Goal: Transaction & Acquisition: Purchase product/service

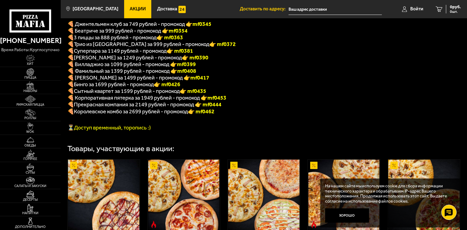
scroll to position [152, 0]
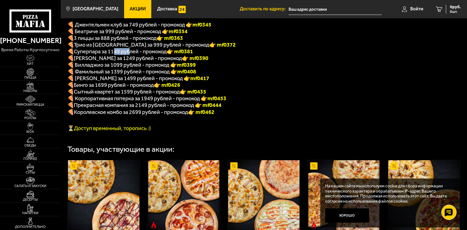
drag, startPoint x: 115, startPoint y: 55, endPoint x: 129, endPoint y: 55, distance: 14.6
click at [129, 55] on span "Суперпара за 1149 рублей - промокод" at bounding box center [120, 51] width 93 height 7
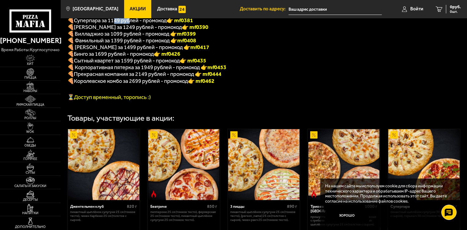
scroll to position [183, 0]
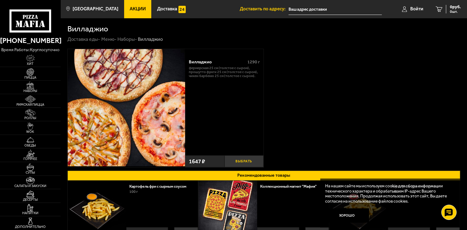
click at [249, 159] on button "Выбрать" at bounding box center [243, 161] width 39 height 12
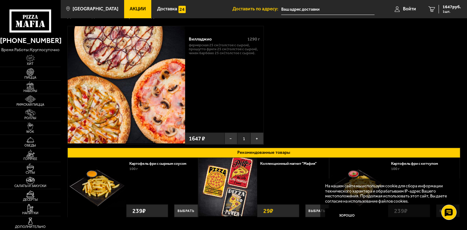
scroll to position [61, 0]
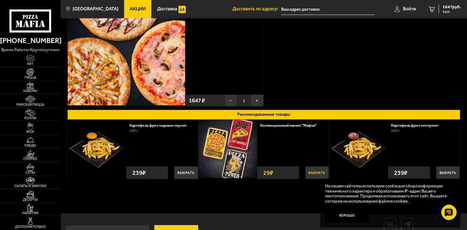
click at [314, 172] on button "Выбрать" at bounding box center [316, 172] width 23 height 13
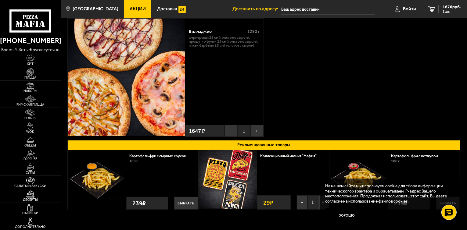
scroll to position [0, 0]
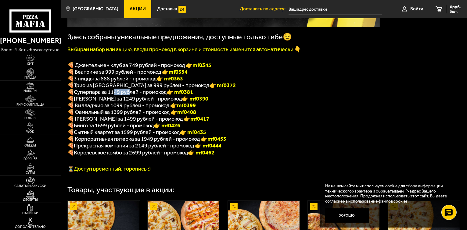
scroll to position [96, 0]
